Goal: Communication & Community: Answer question/provide support

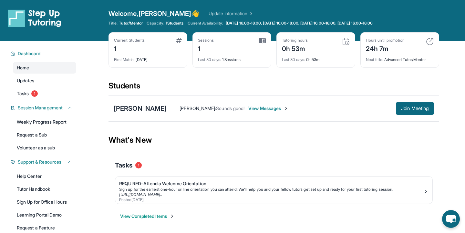
scroll to position [46, 0]
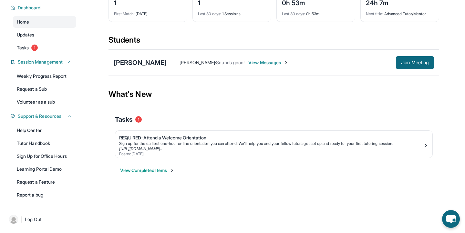
click at [249, 60] on span "View Messages" at bounding box center [268, 62] width 40 height 6
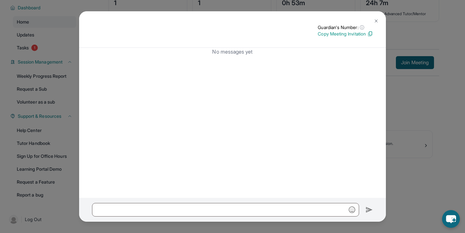
click at [370, 35] on img at bounding box center [370, 34] width 6 height 6
click at [377, 19] on img at bounding box center [376, 20] width 5 height 5
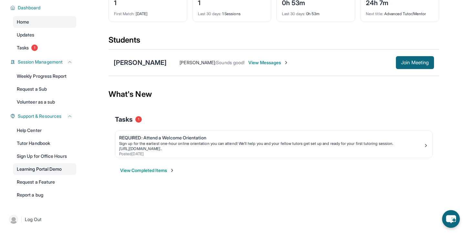
click at [34, 164] on link "Learning Portal Demo" at bounding box center [44, 169] width 63 height 12
click at [389, 64] on div "[PERSON_NAME] : Sounds good! View Messages" at bounding box center [281, 62] width 229 height 6
click at [399, 65] on button "Join Meeting" at bounding box center [415, 62] width 38 height 13
click at [152, 63] on div "[PERSON_NAME]" at bounding box center [140, 62] width 53 height 9
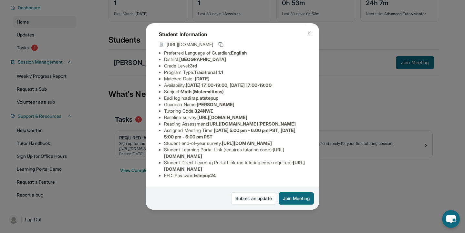
scroll to position [81, 3]
drag, startPoint x: 184, startPoint y: 50, endPoint x: 231, endPoint y: 50, distance: 46.5
click at [231, 95] on li "Eedi login : adirap.atstepup" at bounding box center [235, 98] width 142 height 6
copy span "adirap.atstepup"
